Goal: Information Seeking & Learning: Learn about a topic

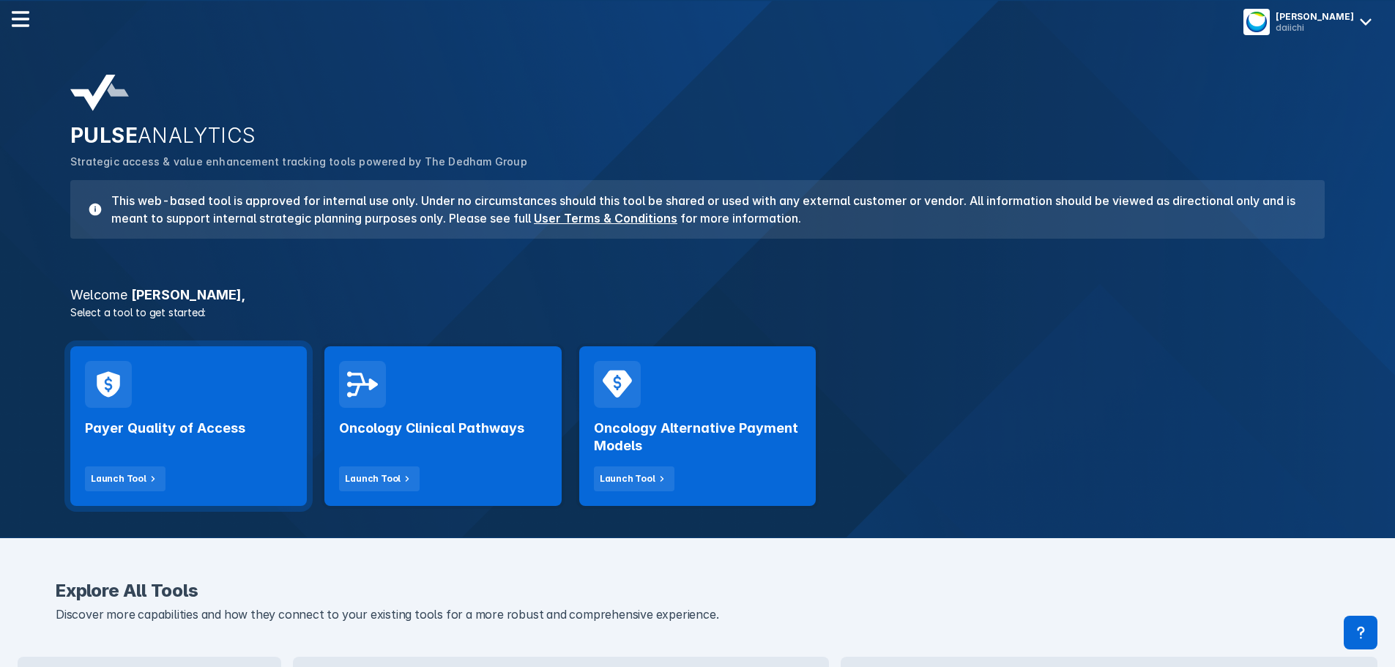
click at [212, 425] on h2 "Payer Quality of Access" at bounding box center [165, 429] width 160 height 18
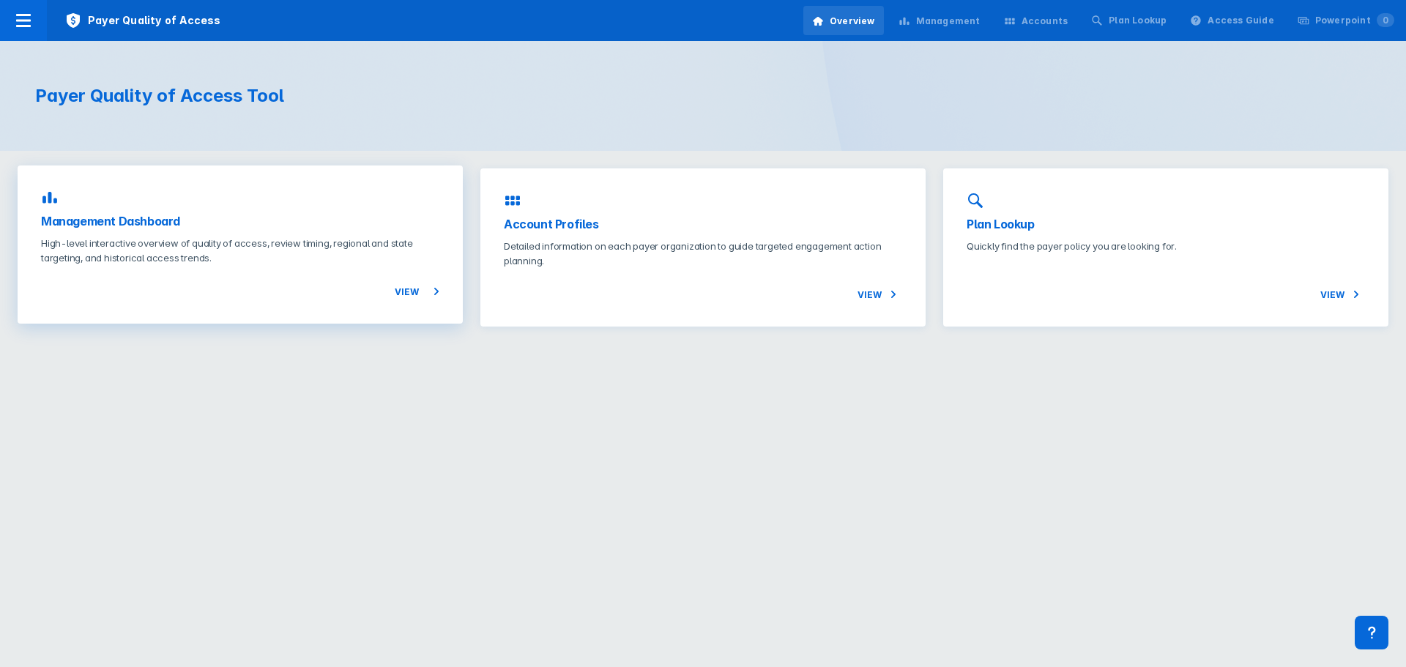
click at [171, 226] on h3 "Management Dashboard" at bounding box center [240, 221] width 398 height 18
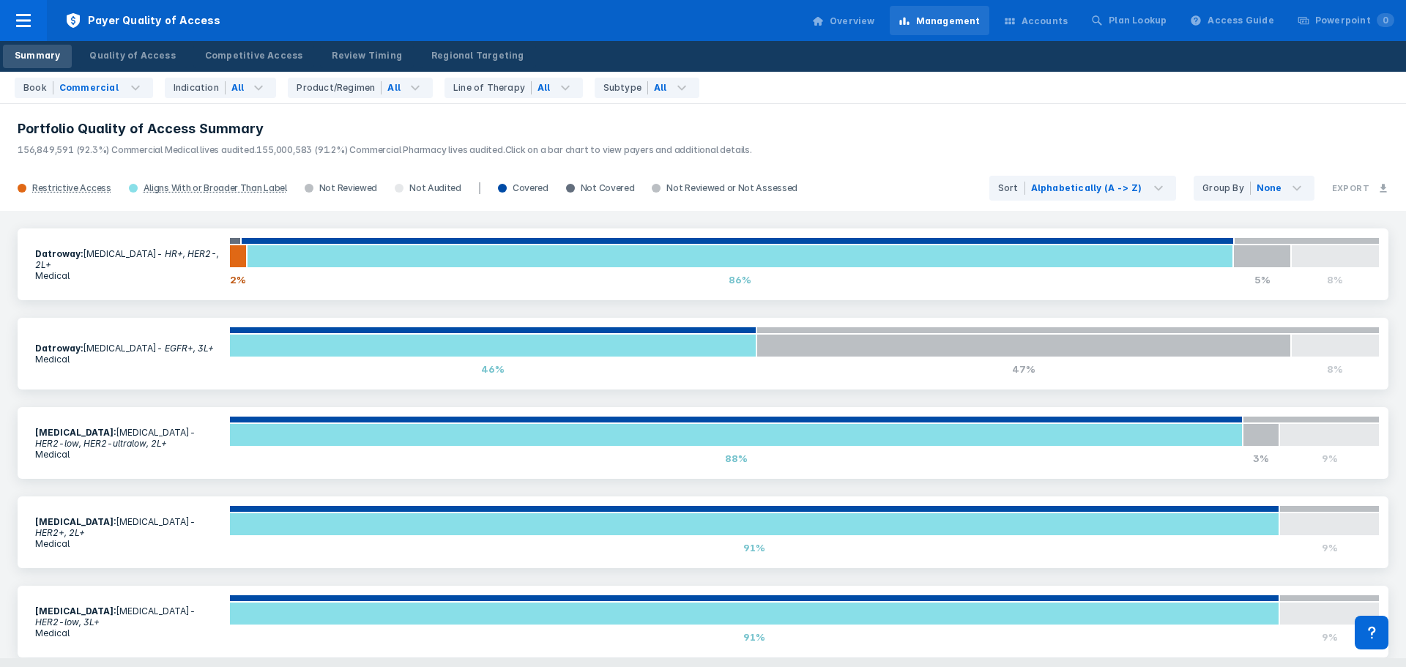
click at [884, 138] on p "156,849,591 (92.3%) Commercial Medical lives audited. 155,000,583 (91.2%) Comme…" at bounding box center [703, 147] width 1371 height 19
click at [141, 56] on div "Quality of Access" at bounding box center [132, 55] width 86 height 13
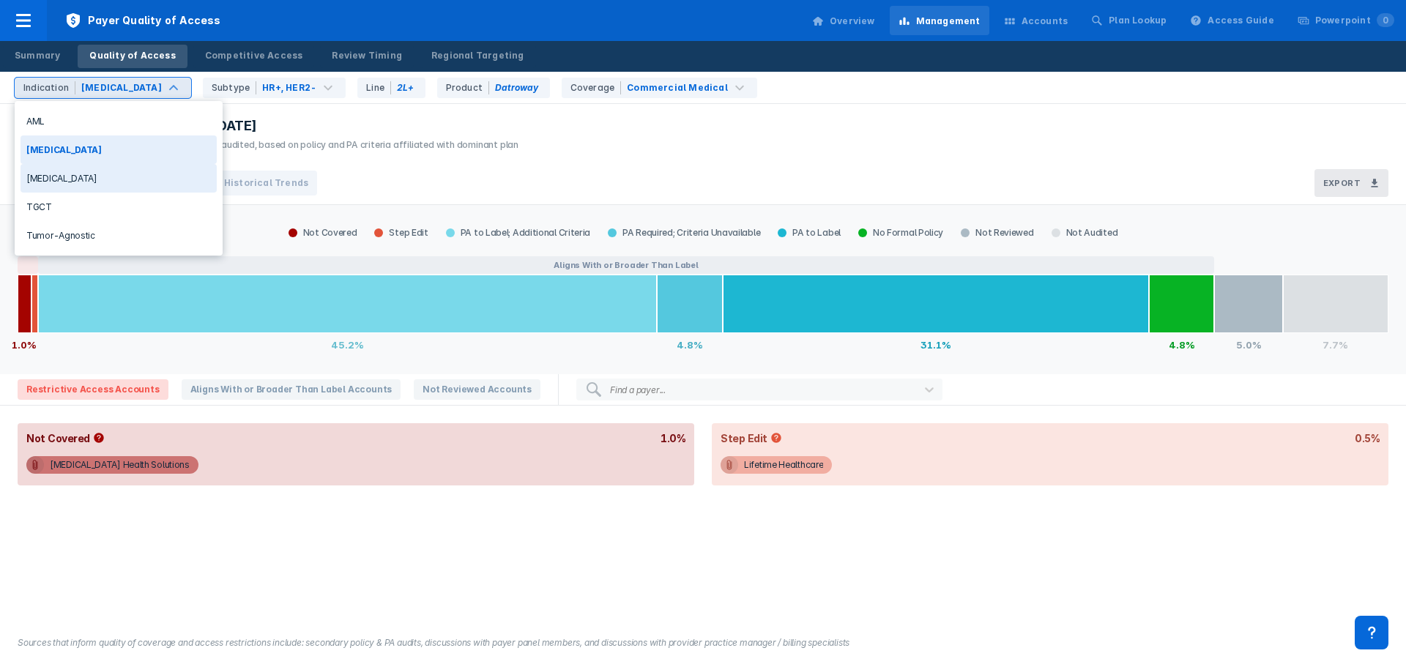
click at [75, 182] on div "[MEDICAL_DATA]" at bounding box center [119, 178] width 196 height 29
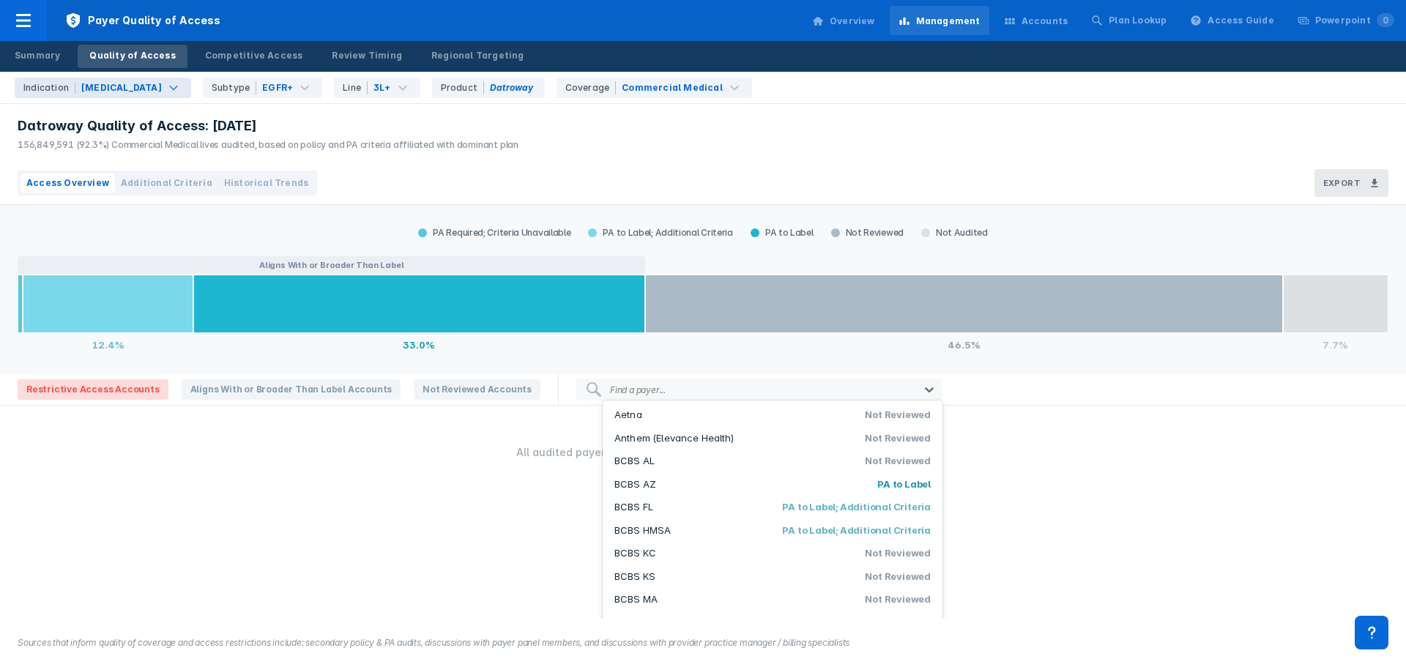
click at [669, 390] on div at bounding box center [789, 390] width 240 height 14
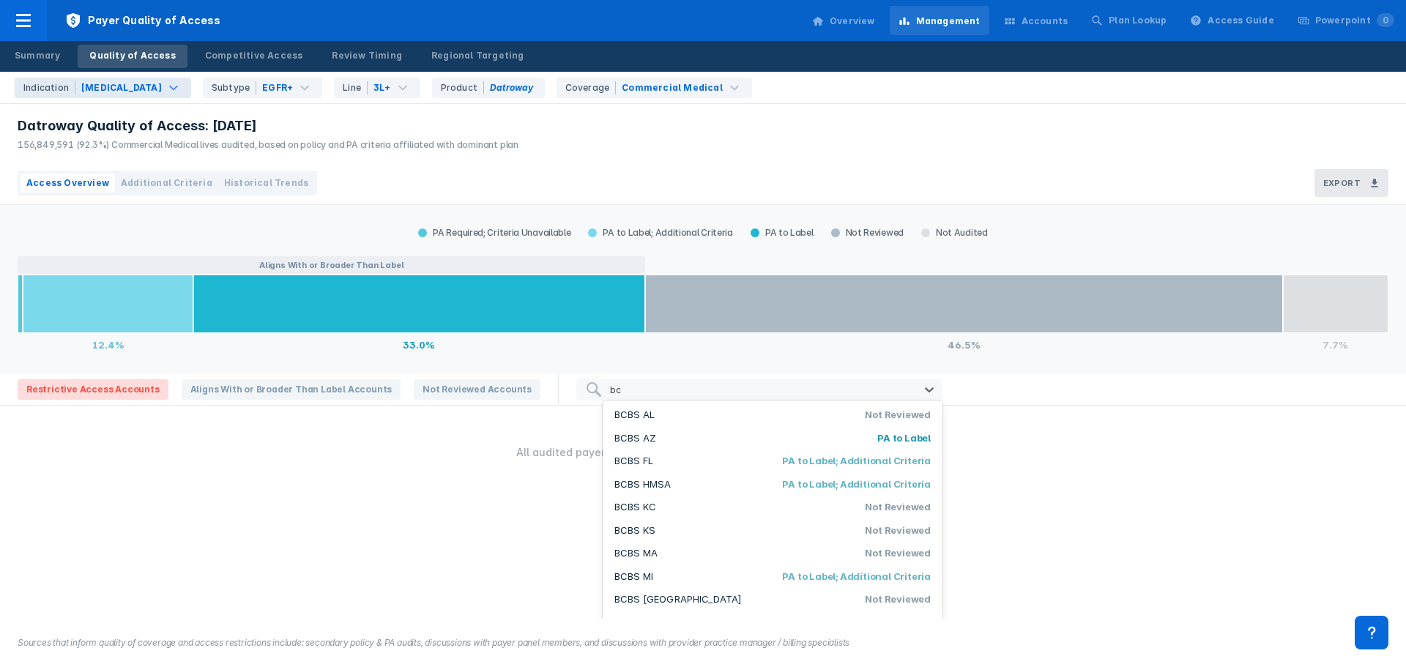
type input "b"
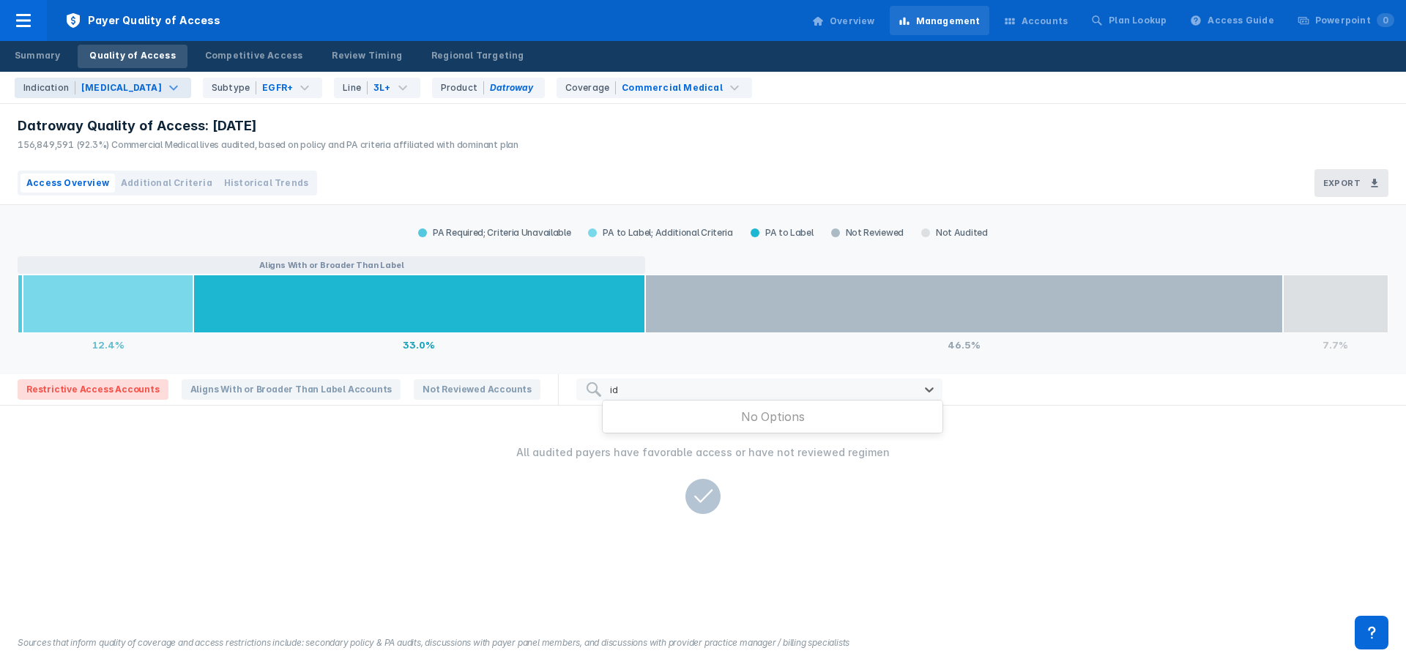
type input "i"
type input "B"
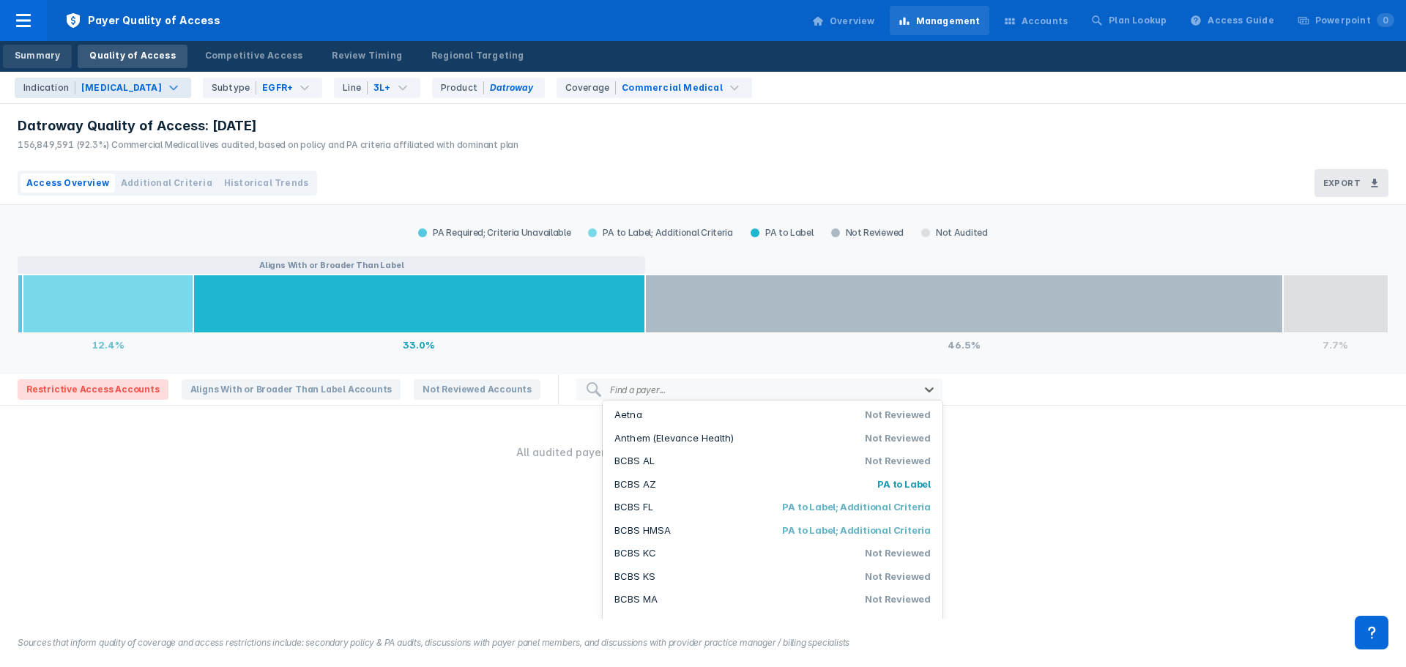
click at [31, 58] on div "Summary" at bounding box center [37, 55] width 45 height 13
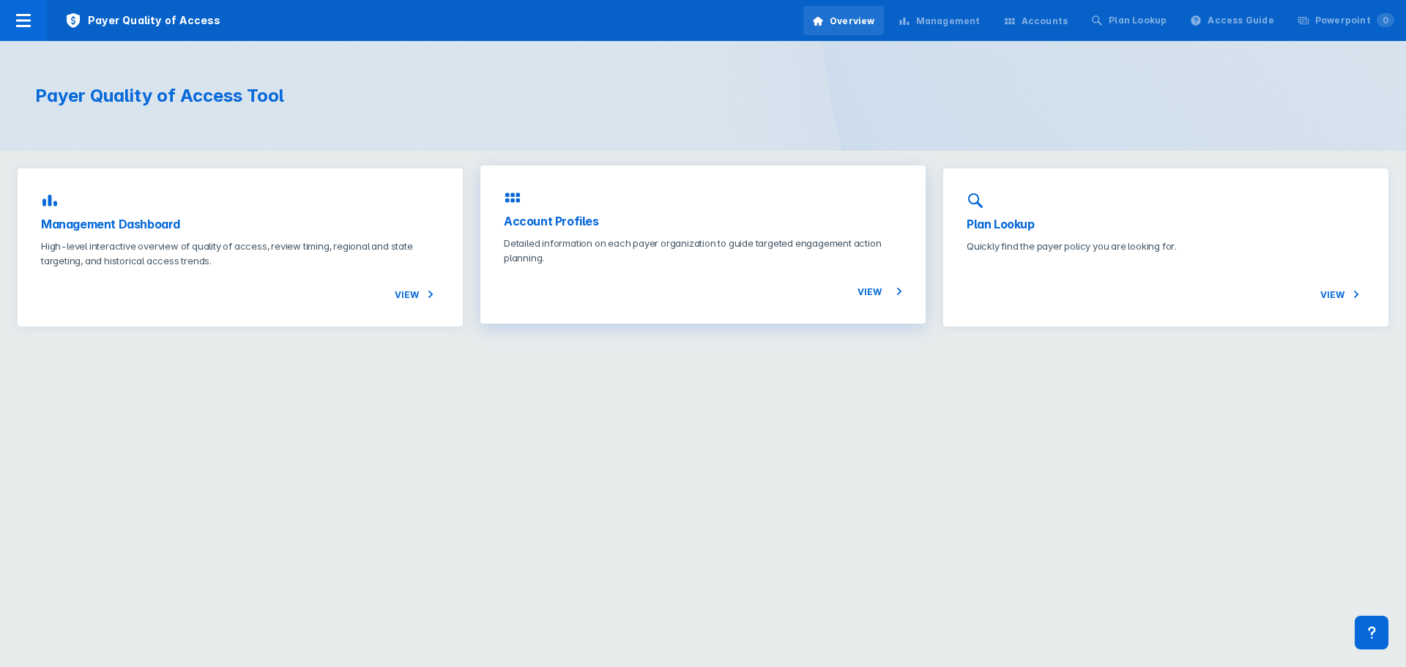
click at [584, 223] on h3 "Account Profiles" at bounding box center [703, 221] width 398 height 18
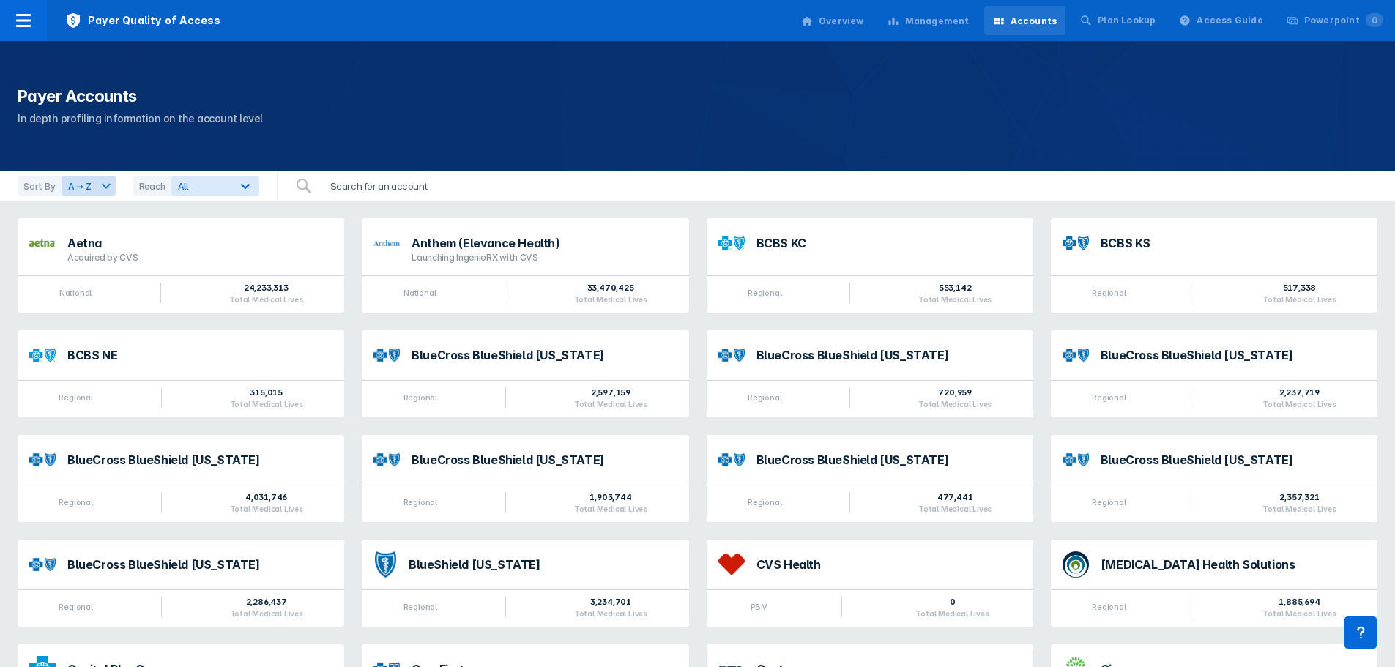
click at [340, 180] on input "search" at bounding box center [405, 185] width 166 height 29
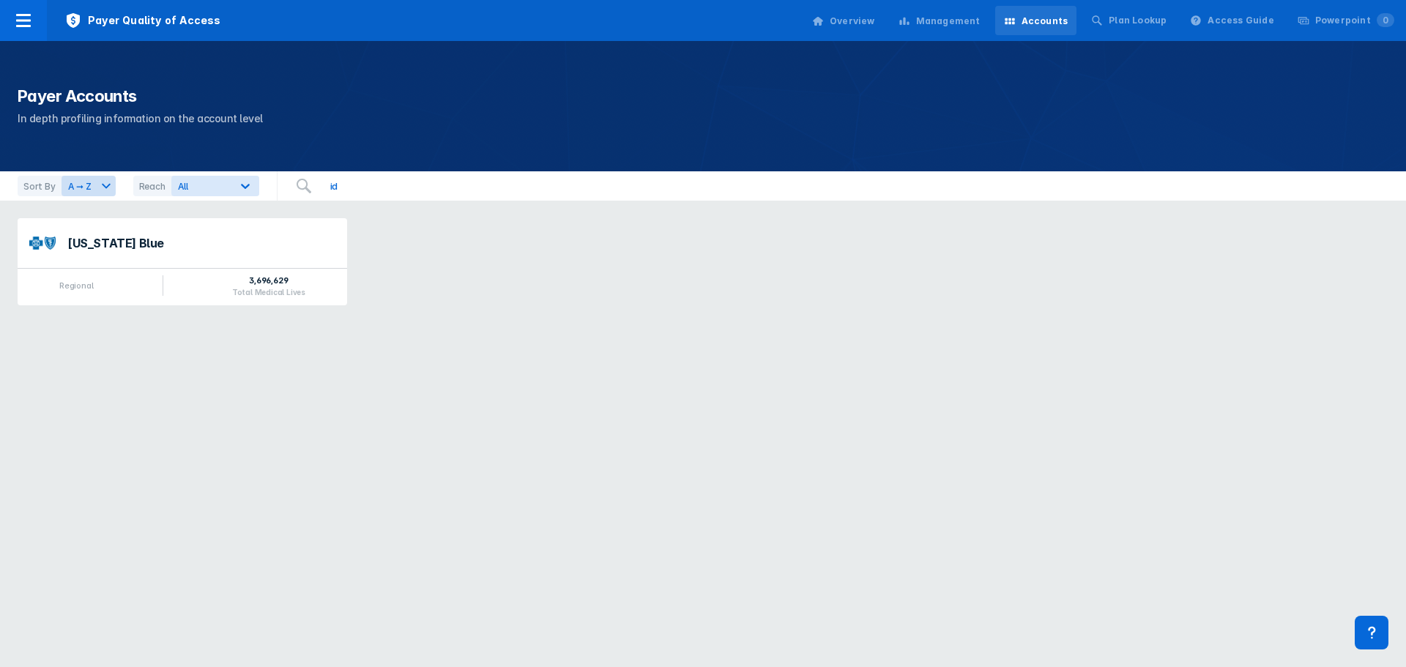
type input "i"
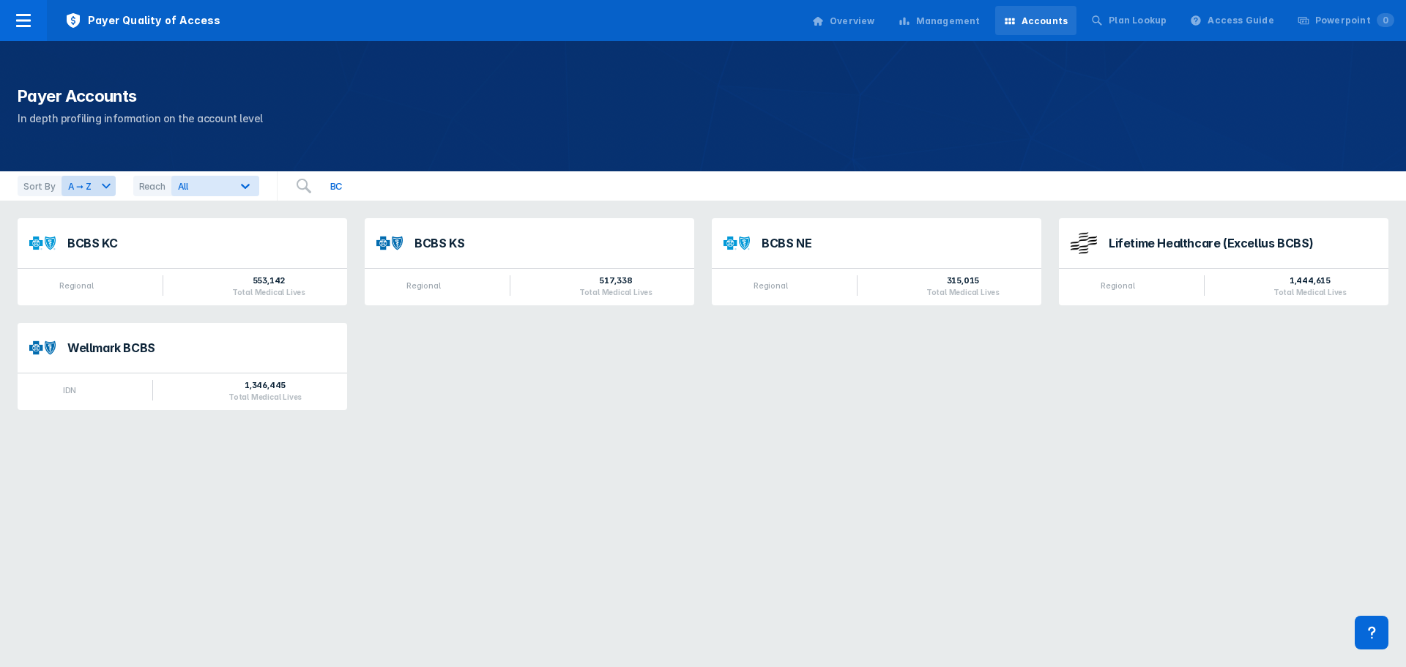
type input "B"
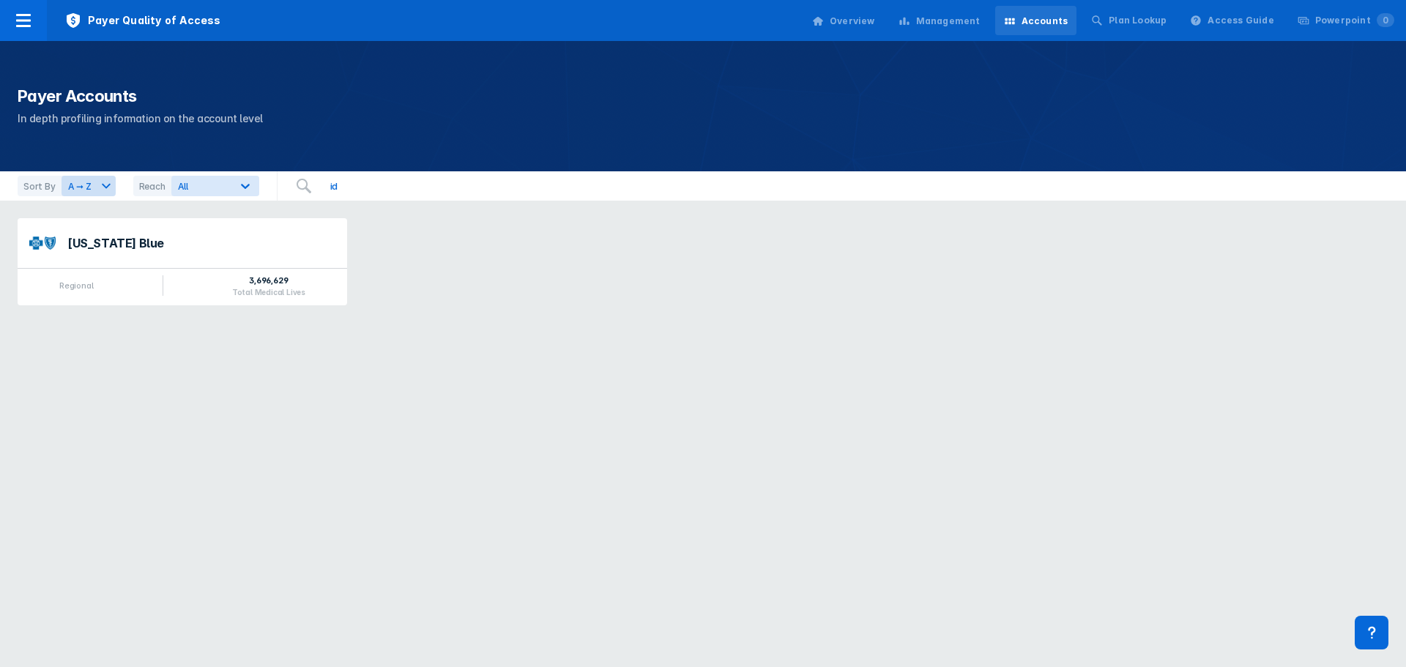
type input "i"
